Goal: Navigation & Orientation: Find specific page/section

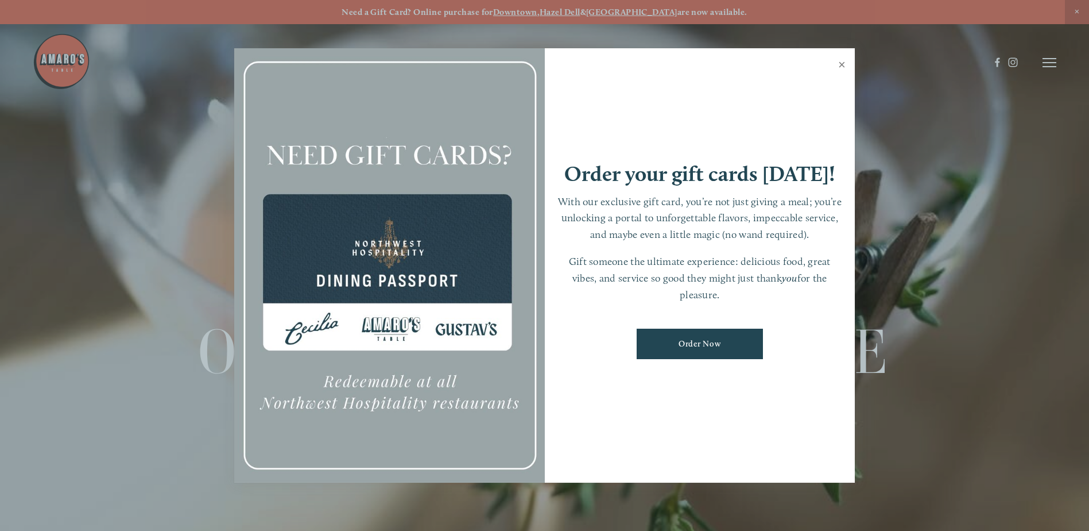
click at [842, 64] on link "Close" at bounding box center [842, 66] width 22 height 32
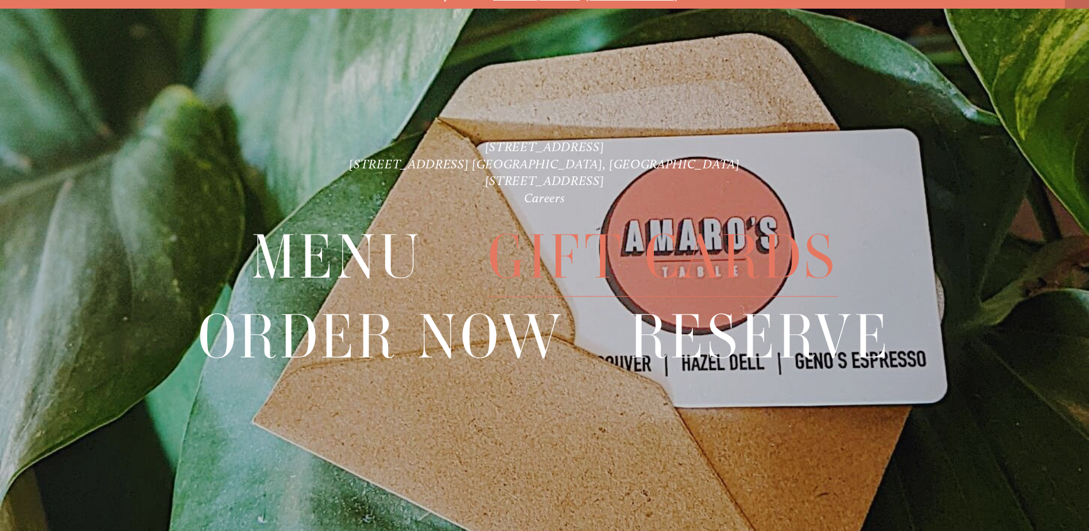
scroll to position [24, 0]
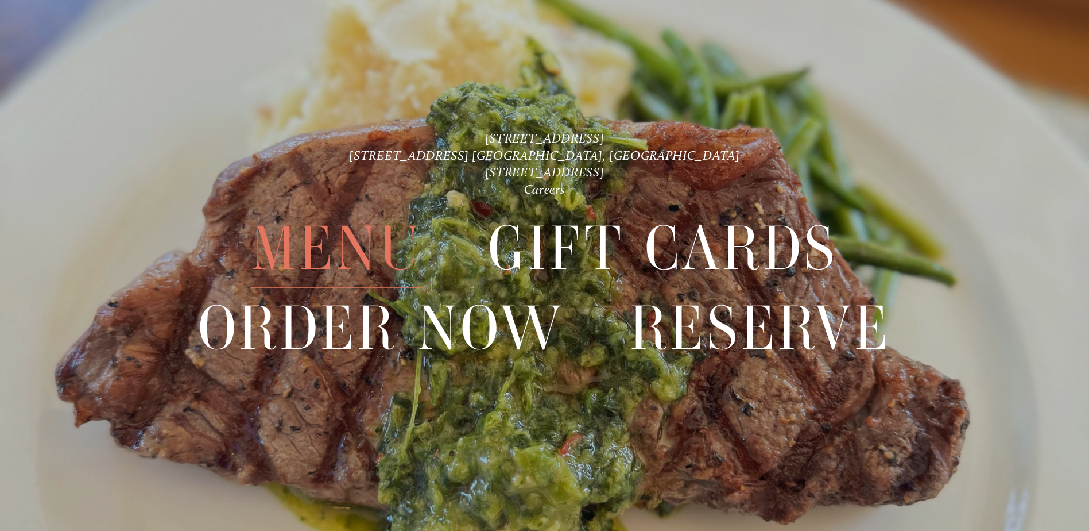
click at [335, 243] on span "Menu" at bounding box center [337, 248] width 171 height 79
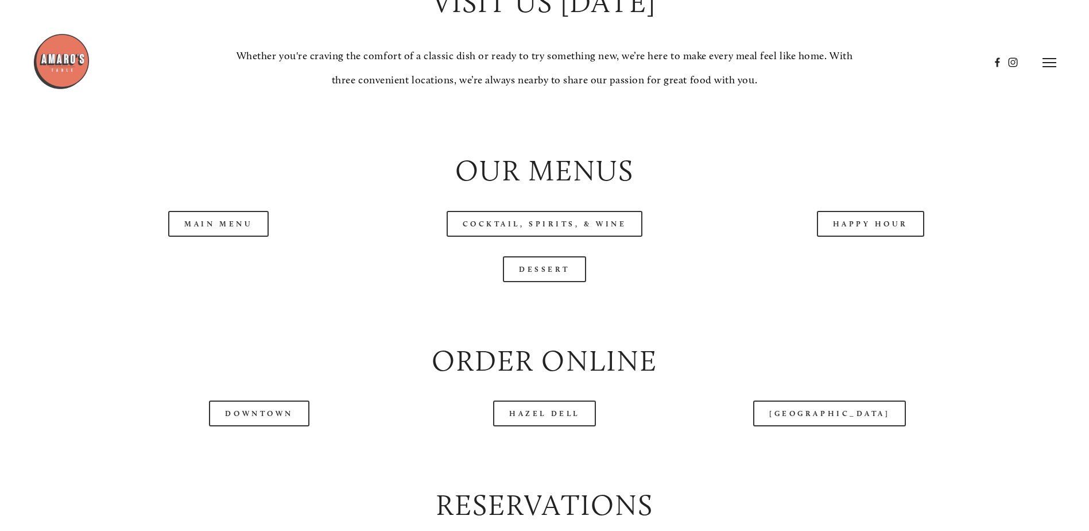
scroll to position [1206, 0]
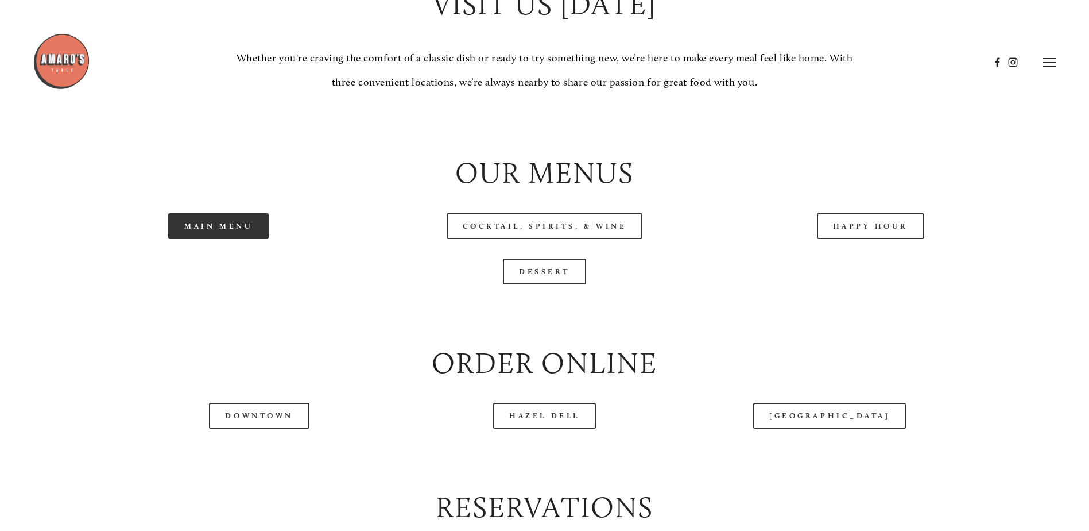
click at [193, 239] on link "Main Menu" at bounding box center [218, 226] width 100 height 26
